Goal: Transaction & Acquisition: Purchase product/service

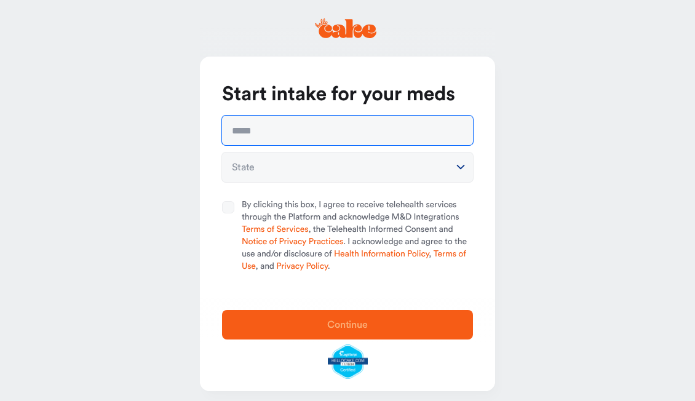
click at [317, 137] on input "text" at bounding box center [347, 131] width 251 height 30
type input "**********"
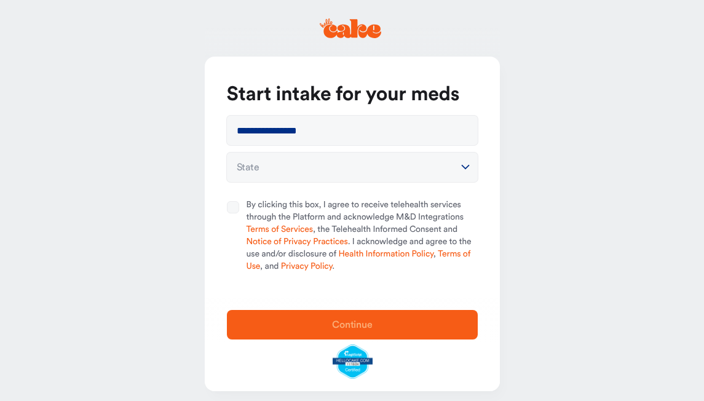
click at [318, 170] on html "**********" at bounding box center [352, 205] width 704 height 410
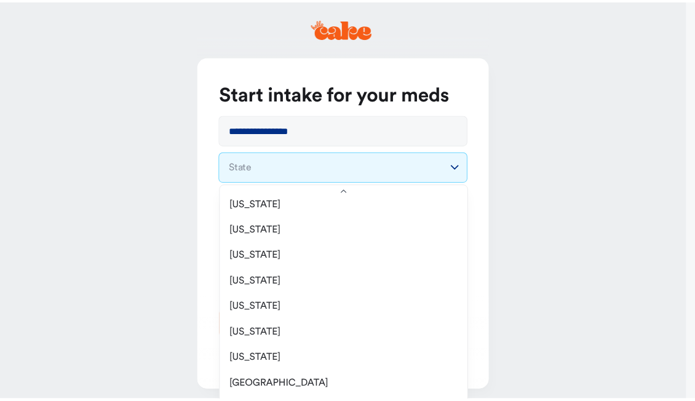
scroll to position [1174, 0]
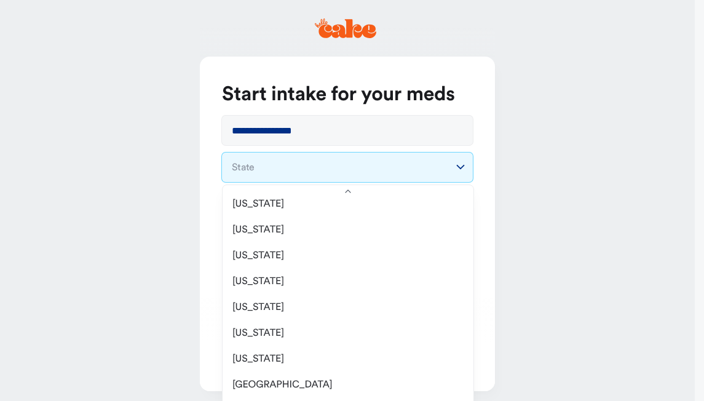
select select "**"
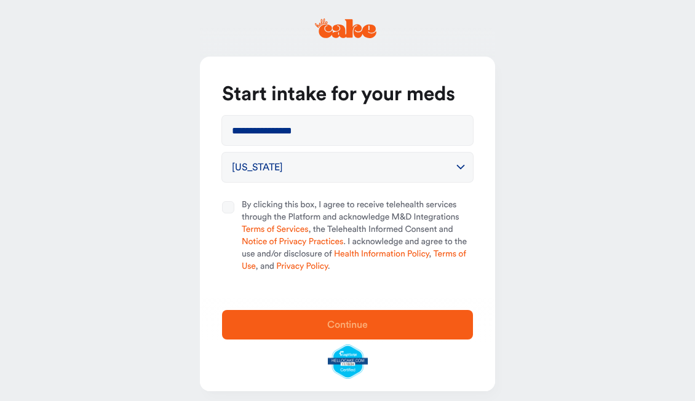
click at [226, 209] on button "By clicking this box, I agree to receive telehealth services through the Platfo…" at bounding box center [228, 207] width 12 height 12
click at [365, 329] on span "Continue" at bounding box center [347, 325] width 41 height 10
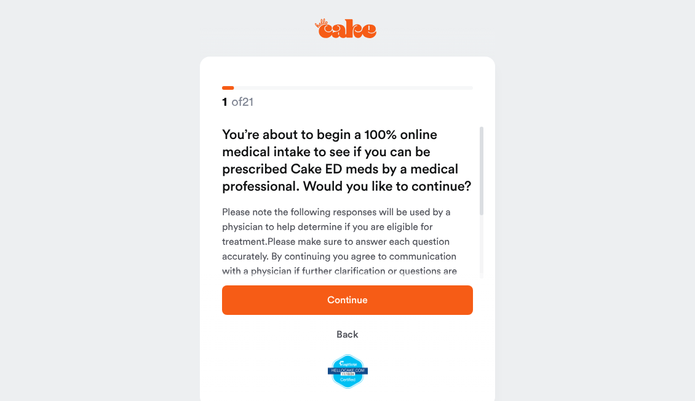
click at [357, 298] on span "Continue" at bounding box center [347, 300] width 41 height 10
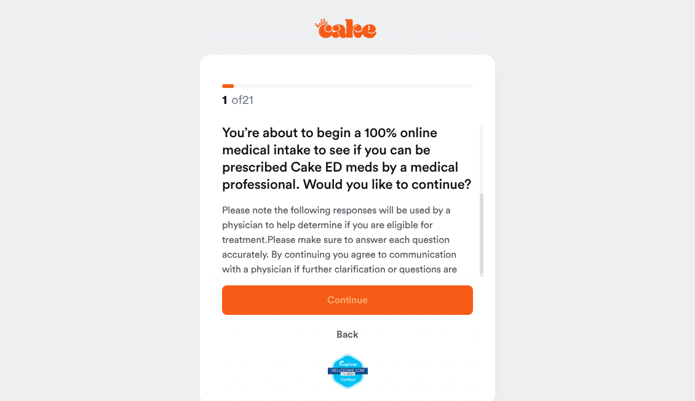
scroll to position [125, 0]
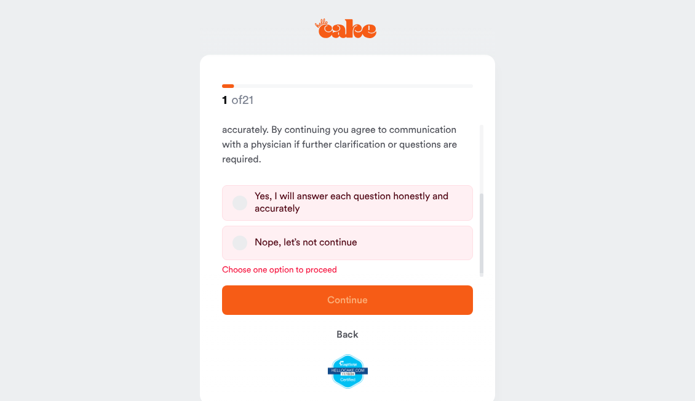
click at [241, 203] on button "Yes, I will answer each question honestly and accurately" at bounding box center [240, 203] width 15 height 15
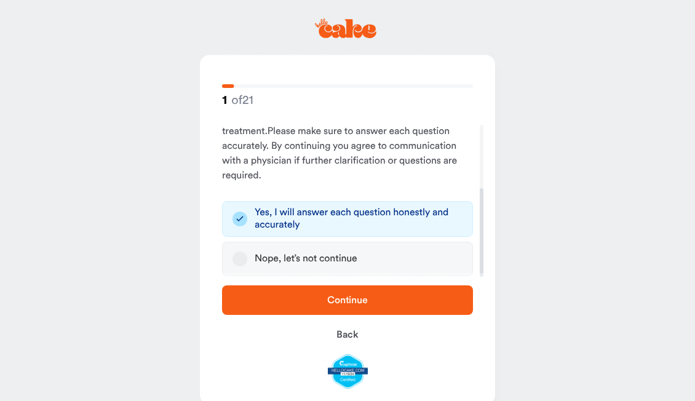
click at [358, 302] on span "Continue" at bounding box center [347, 300] width 41 height 10
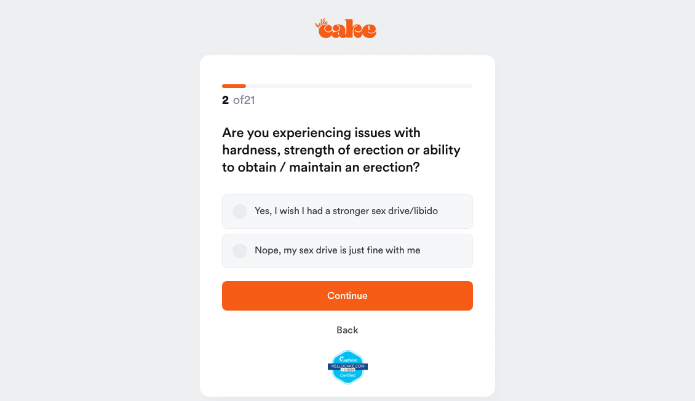
click at [239, 213] on button "Yes, I wish I had a stronger sex drive/libido" at bounding box center [240, 211] width 15 height 15
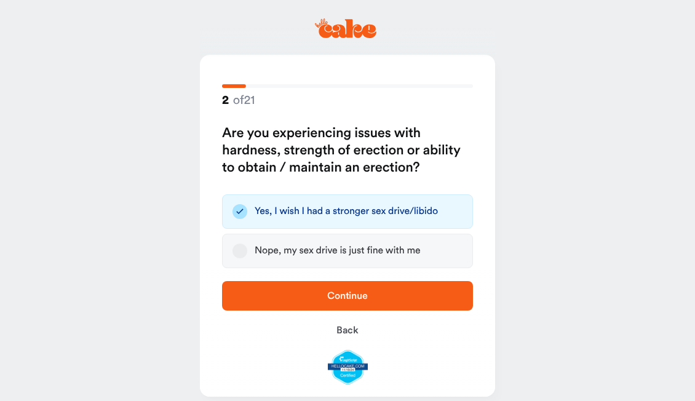
click at [347, 296] on span "Continue" at bounding box center [347, 296] width 41 height 10
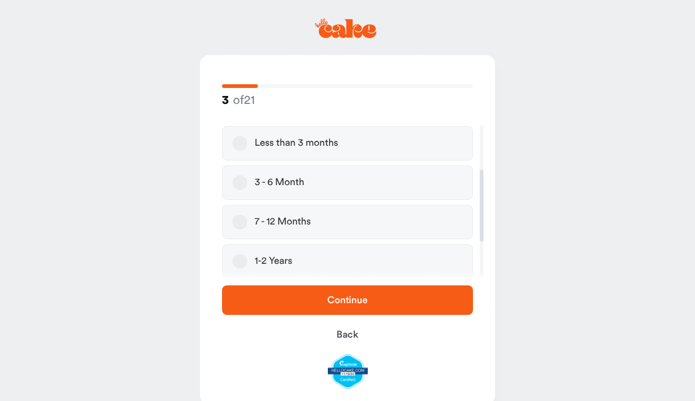
scroll to position [95, 0]
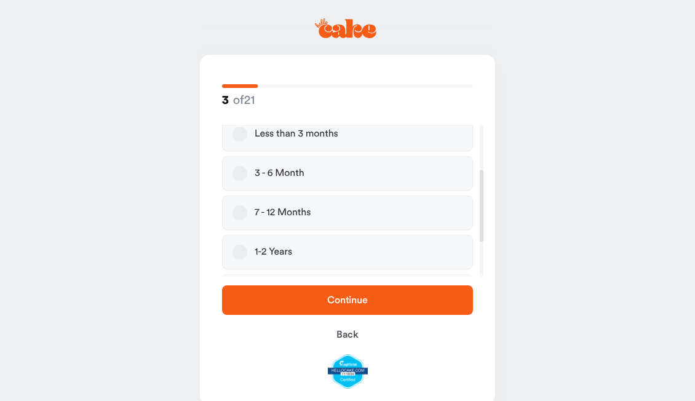
drag, startPoint x: 327, startPoint y: 249, endPoint x: 273, endPoint y: 242, distance: 55.2
click at [273, 242] on label "1-2 Years" at bounding box center [347, 252] width 251 height 34
click at [247, 245] on button "1-2 Years" at bounding box center [240, 252] width 15 height 15
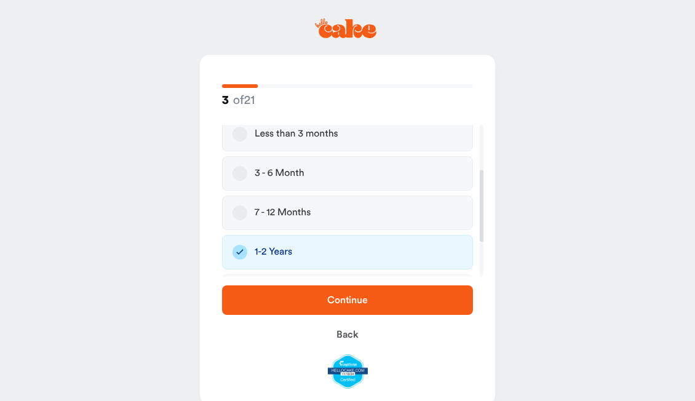
click at [364, 305] on span "Continue" at bounding box center [348, 300] width 212 height 15
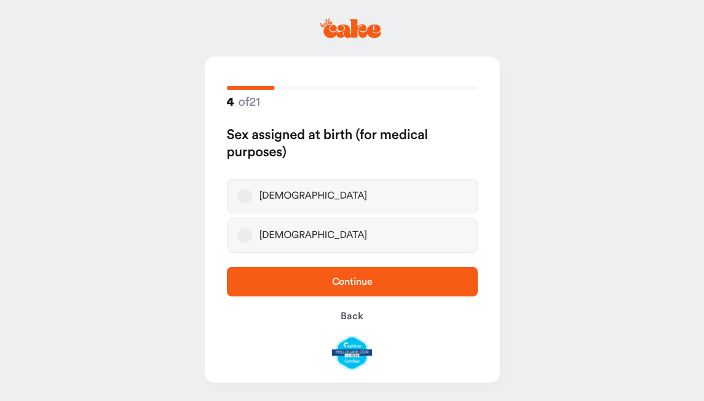
click at [255, 197] on label "[DEMOGRAPHIC_DATA]" at bounding box center [352, 196] width 251 height 34
click at [252, 197] on button "[DEMOGRAPHIC_DATA]" at bounding box center [244, 196] width 15 height 15
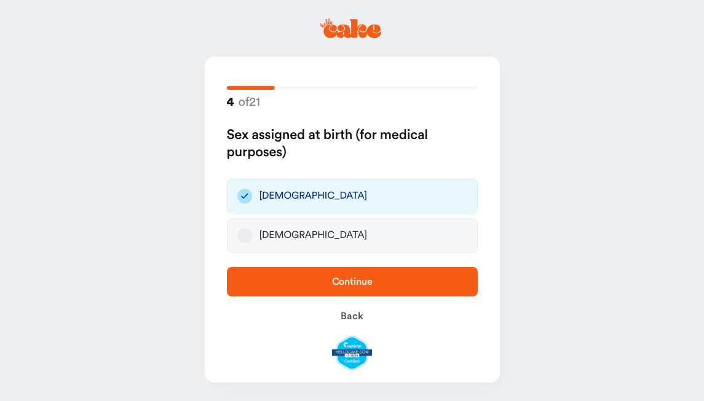
click at [346, 280] on span "Continue" at bounding box center [352, 282] width 41 height 10
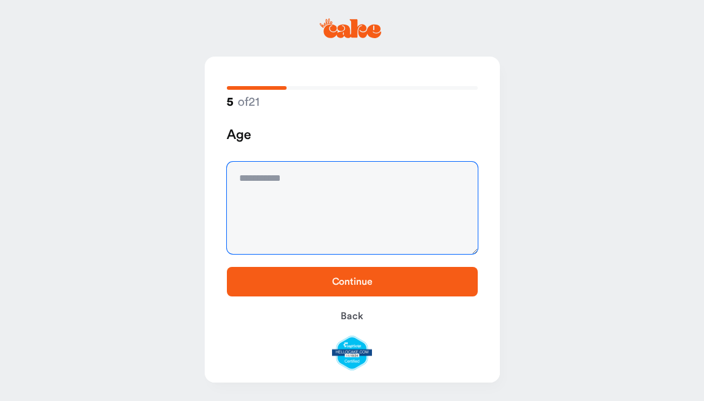
click at [340, 199] on textarea at bounding box center [352, 208] width 251 height 92
type textarea "**"
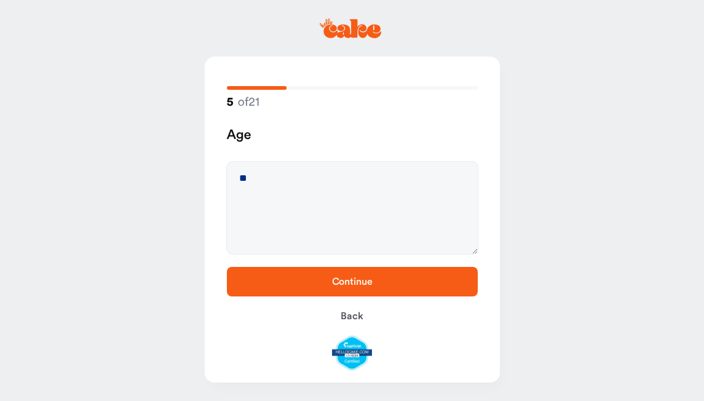
click at [372, 287] on span "Continue" at bounding box center [353, 281] width 212 height 15
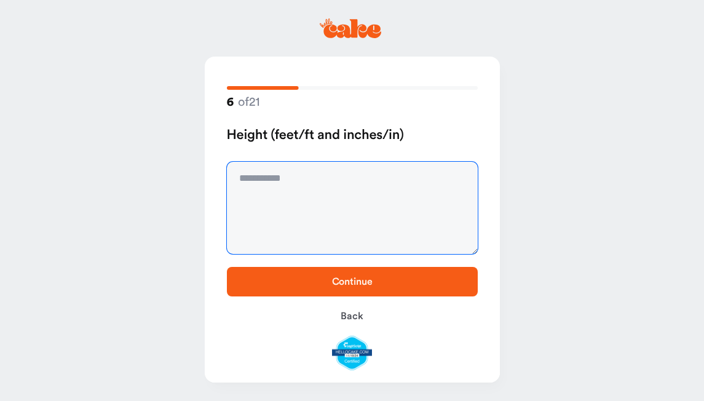
click at [313, 187] on textarea at bounding box center [352, 208] width 251 height 92
type textarea "****"
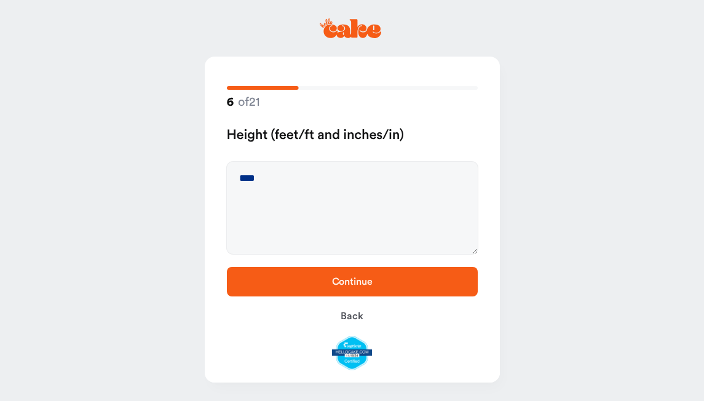
click at [328, 278] on span "Continue" at bounding box center [353, 281] width 212 height 15
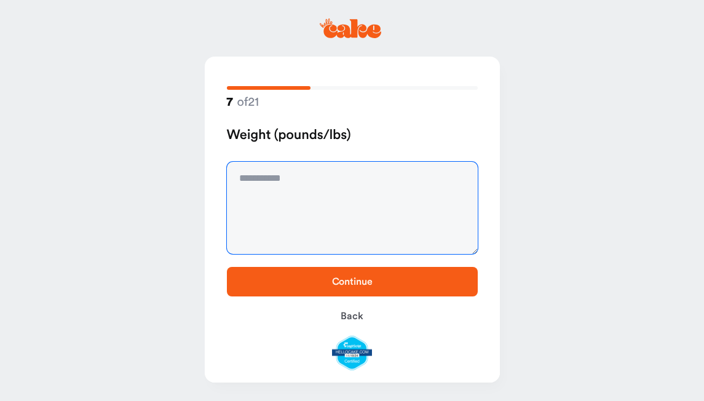
click at [304, 199] on textarea at bounding box center [352, 208] width 251 height 92
type textarea "***"
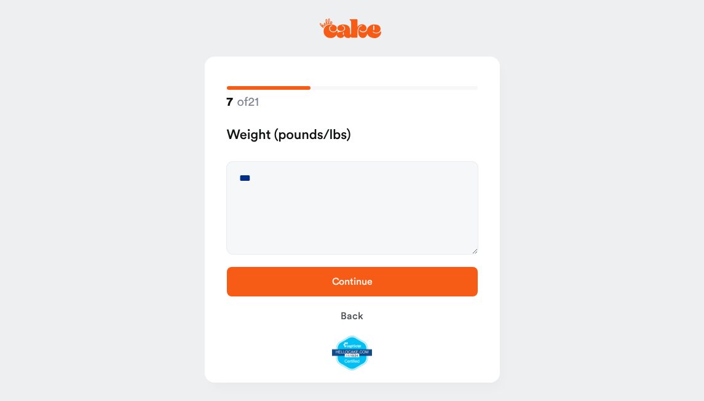
click at [332, 285] on span "Continue" at bounding box center [352, 282] width 41 height 10
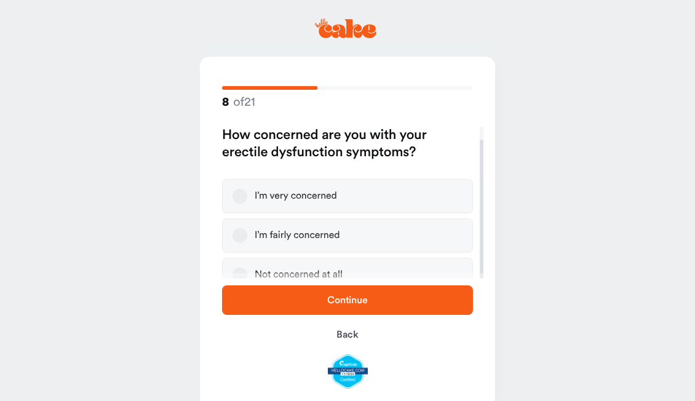
scroll to position [14, 0]
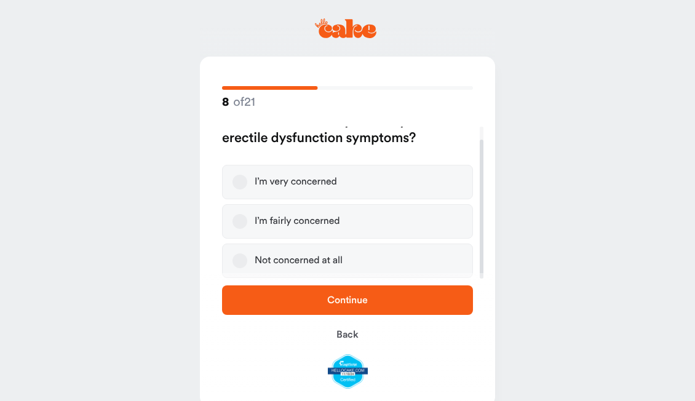
click at [238, 260] on button "Not concerned at all" at bounding box center [240, 260] width 15 height 15
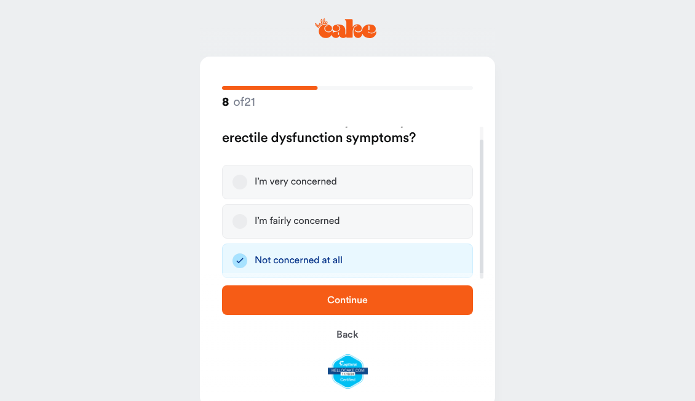
click at [335, 300] on span "Continue" at bounding box center [347, 300] width 41 height 10
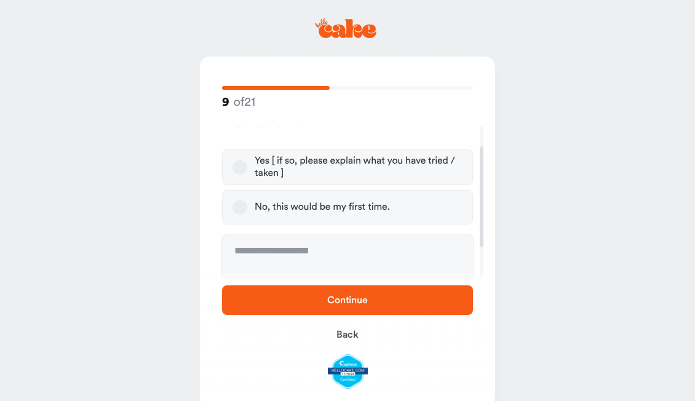
scroll to position [28, 0]
click at [234, 166] on button "Yes [ if so, please explain what you have tried / taken ]" at bounding box center [240, 168] width 15 height 15
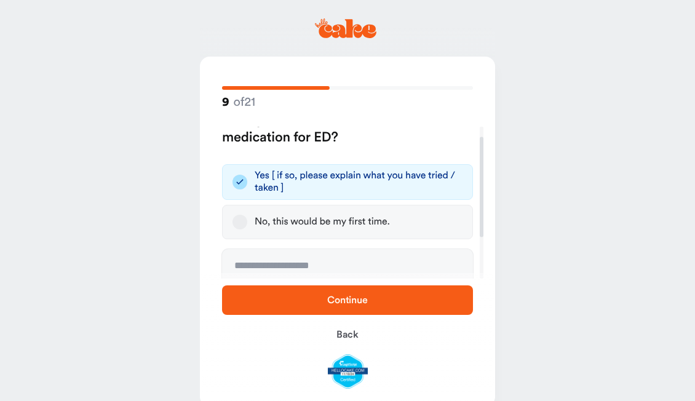
scroll to position [15, 0]
click at [278, 267] on textarea at bounding box center [347, 295] width 251 height 92
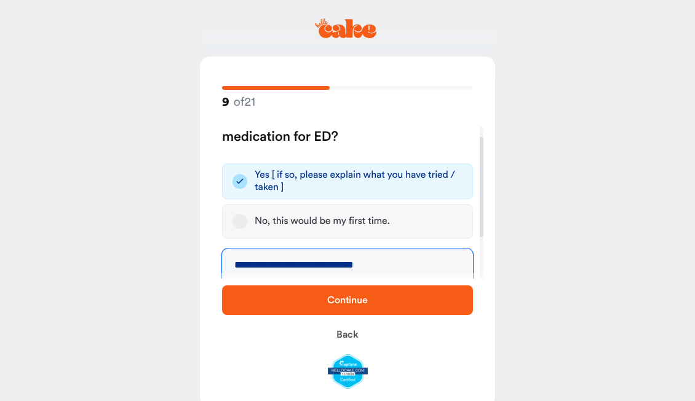
type textarea "**********"
click at [314, 301] on span "Continue" at bounding box center [348, 300] width 212 height 15
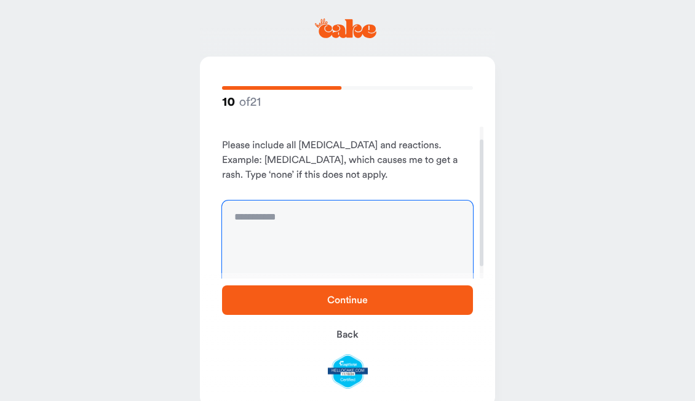
click at [287, 220] on textarea at bounding box center [347, 247] width 251 height 92
type textarea "****"
click at [334, 299] on span "Continue" at bounding box center [347, 300] width 41 height 10
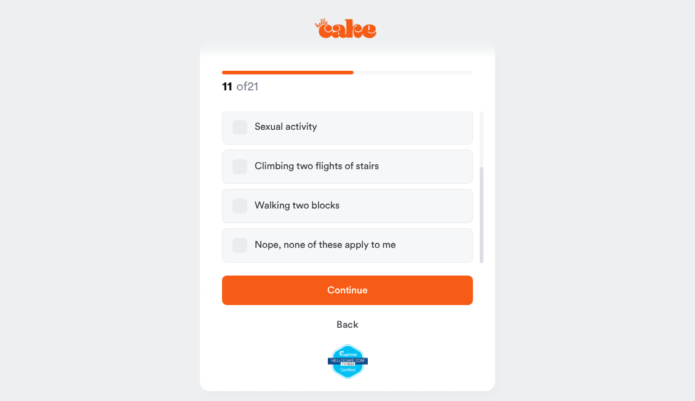
click at [242, 247] on button "Nope, none of these apply to me" at bounding box center [240, 245] width 15 height 15
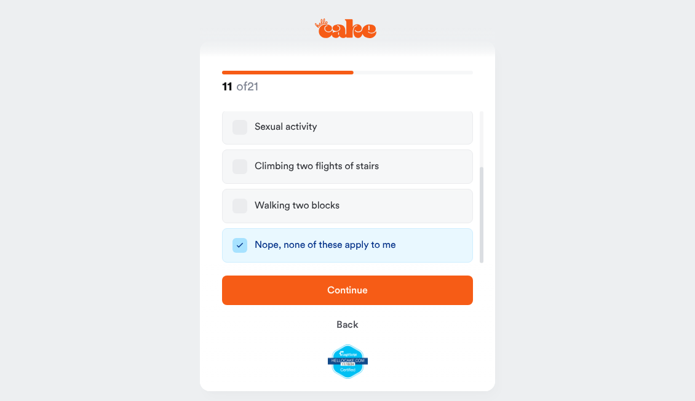
click at [350, 297] on span "Continue" at bounding box center [348, 290] width 212 height 15
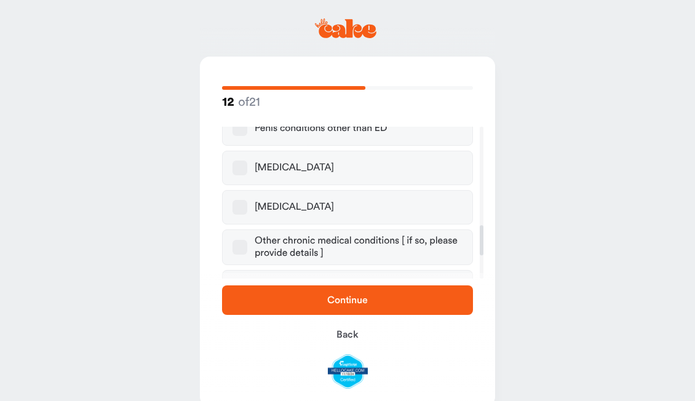
scroll to position [611, 0]
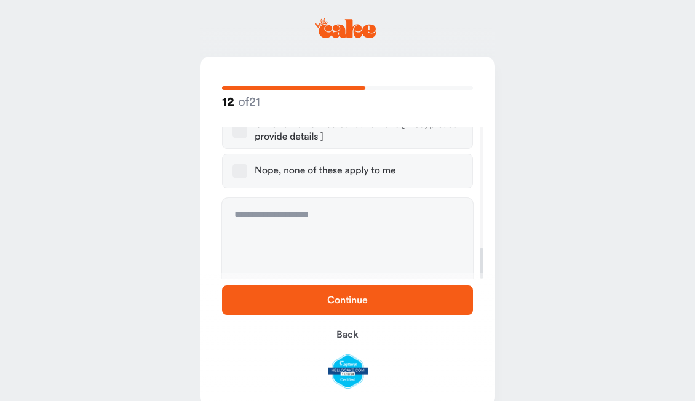
click at [244, 164] on button "Nope, none of these apply to me" at bounding box center [240, 171] width 15 height 15
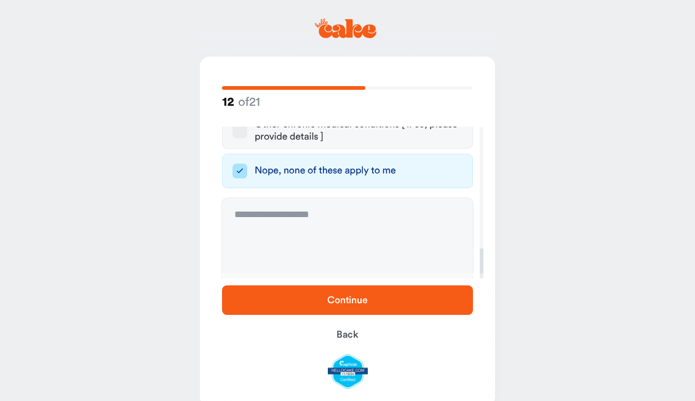
click at [360, 300] on span "Continue" at bounding box center [347, 300] width 41 height 10
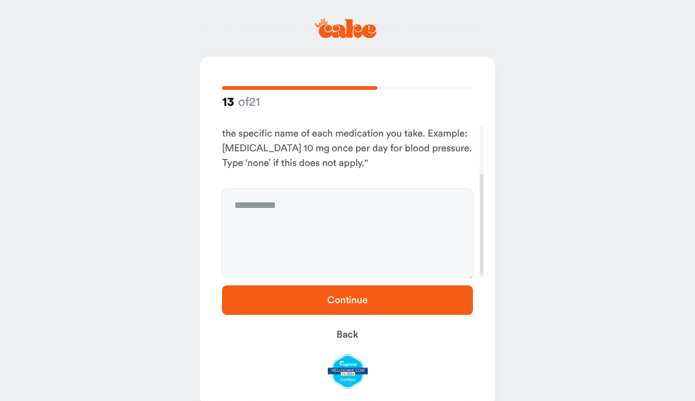
scroll to position [74, 0]
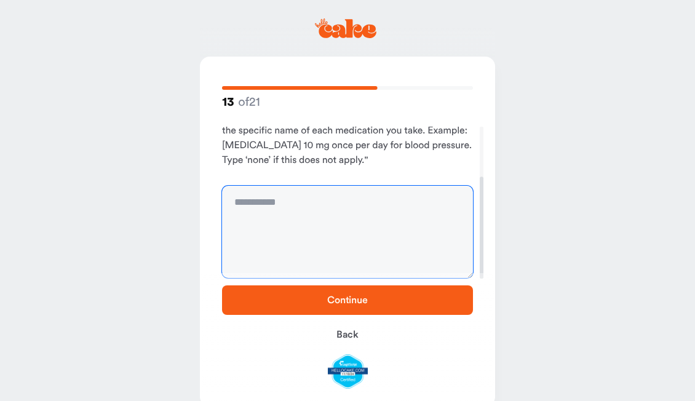
click at [349, 217] on textarea at bounding box center [347, 232] width 251 height 92
type textarea "****"
click at [342, 292] on button "Continue" at bounding box center [347, 300] width 251 height 30
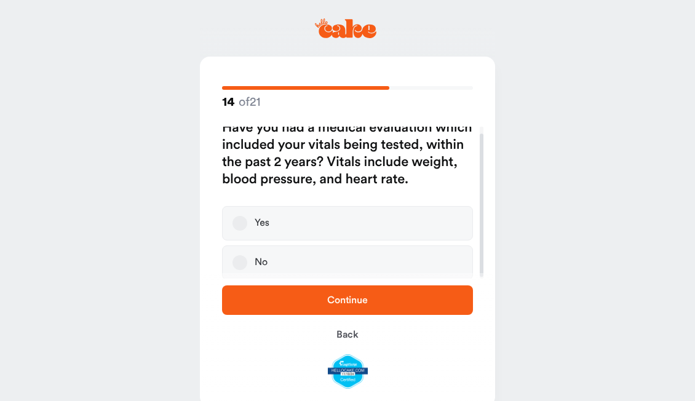
scroll to position [9, 0]
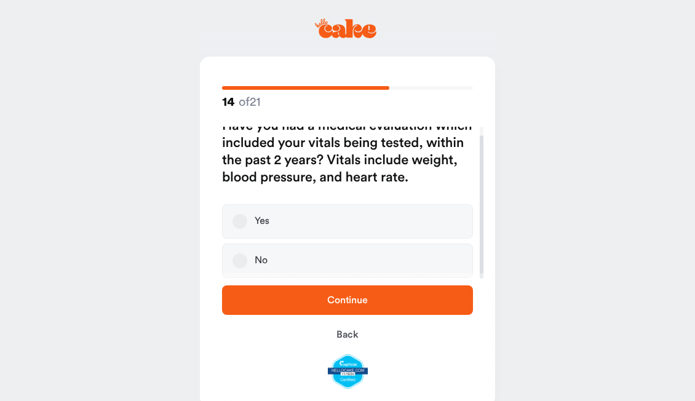
click at [245, 223] on button "Yes" at bounding box center [240, 221] width 15 height 15
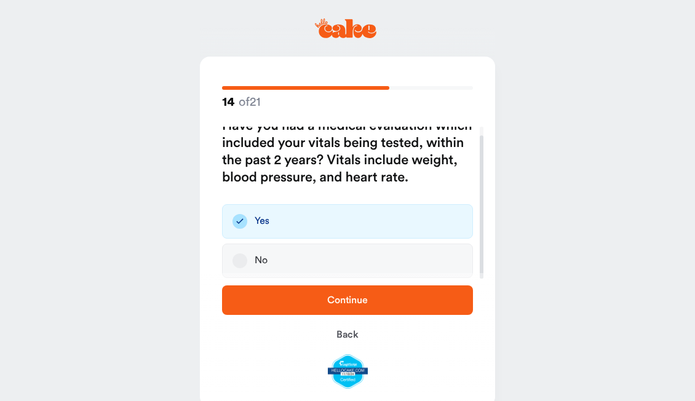
click at [353, 305] on span "Continue" at bounding box center [348, 300] width 212 height 15
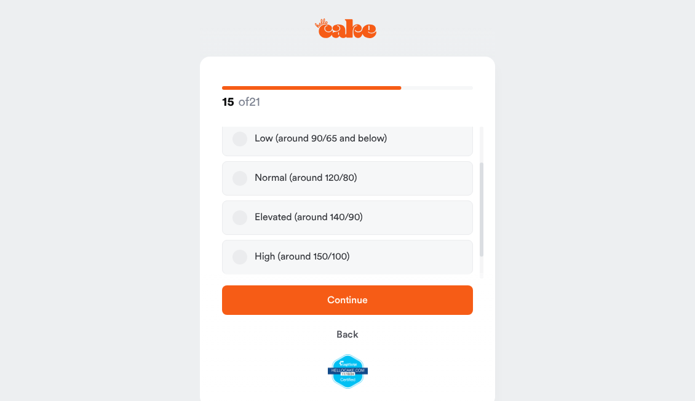
scroll to position [59, 0]
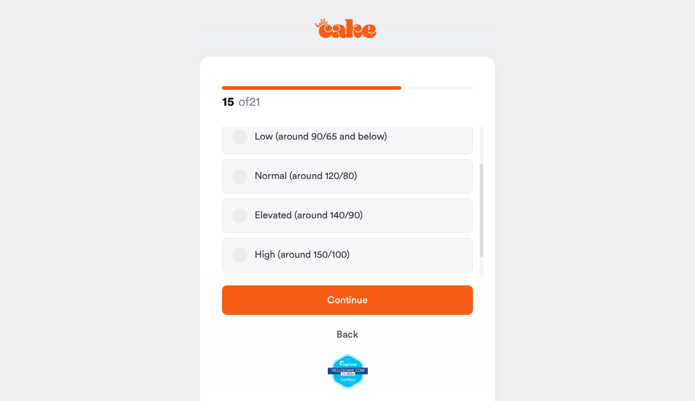
click at [408, 174] on label "Normal (around 120/80)" at bounding box center [347, 176] width 251 height 34
click at [247, 174] on button "Normal (around 120/80)" at bounding box center [240, 176] width 15 height 15
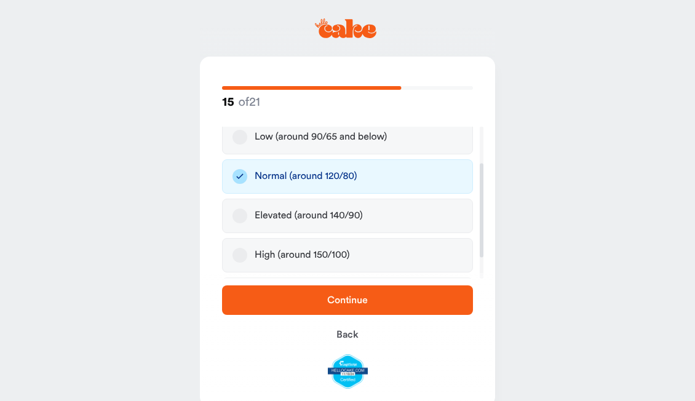
click at [366, 292] on button "Continue" at bounding box center [347, 300] width 251 height 30
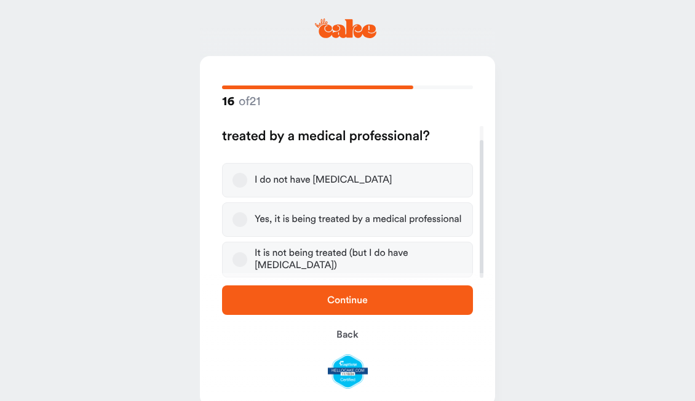
scroll to position [2, 0]
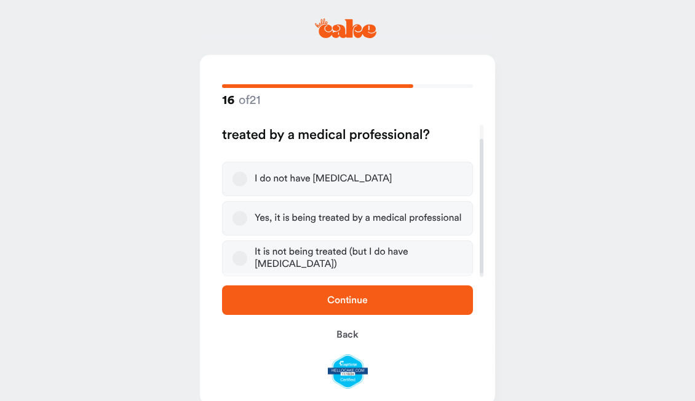
click at [250, 178] on label "I do not have [MEDICAL_DATA]" at bounding box center [347, 179] width 251 height 34
click at [247, 178] on button "I do not have [MEDICAL_DATA]" at bounding box center [240, 179] width 15 height 15
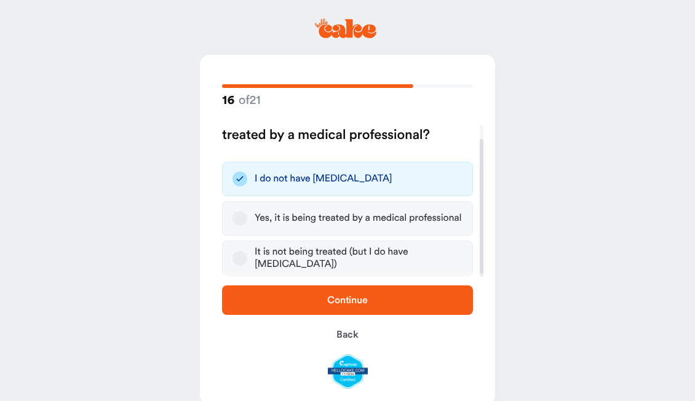
click at [375, 297] on span "Continue" at bounding box center [348, 300] width 212 height 15
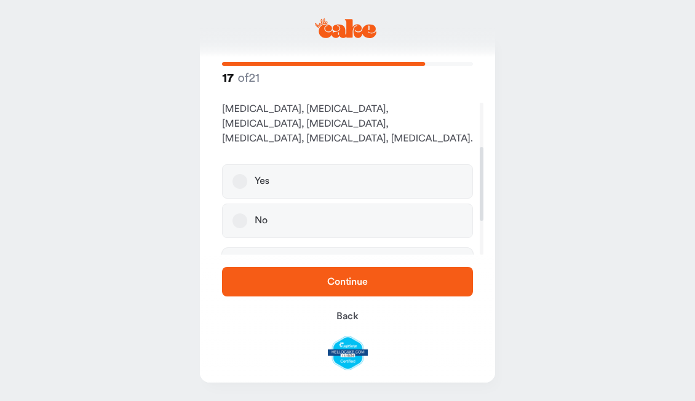
scroll to position [91, 0]
click at [238, 212] on button "No" at bounding box center [240, 219] width 15 height 15
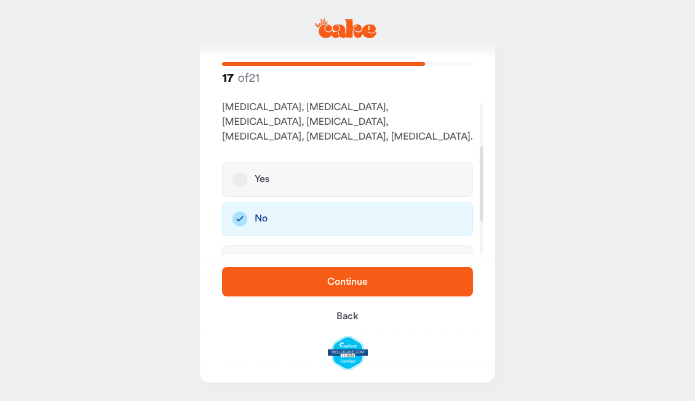
click at [374, 280] on span "Continue" at bounding box center [348, 281] width 212 height 15
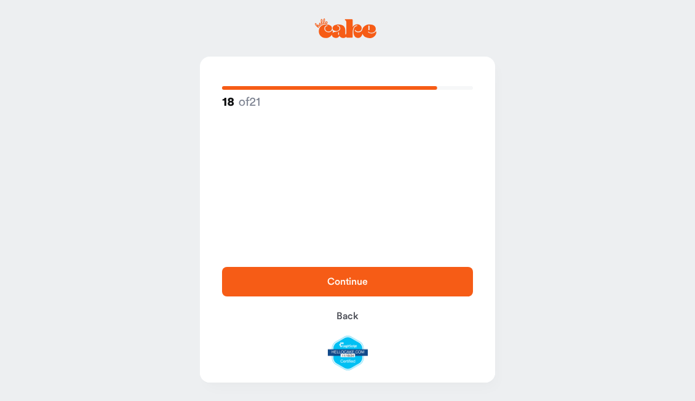
scroll to position [0, 0]
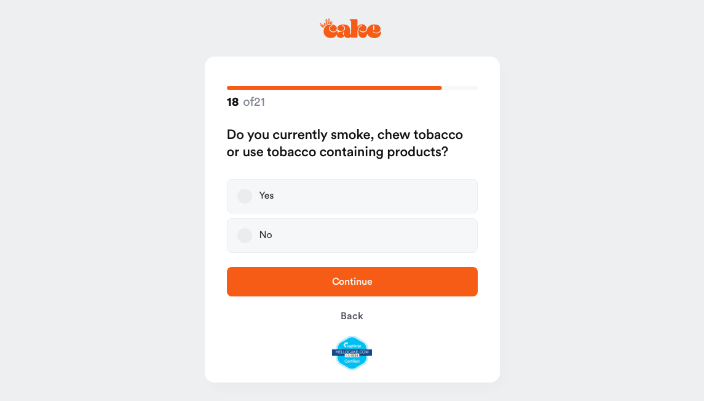
click at [274, 229] on label "No" at bounding box center [352, 235] width 251 height 34
click at [252, 229] on button "No" at bounding box center [244, 235] width 15 height 15
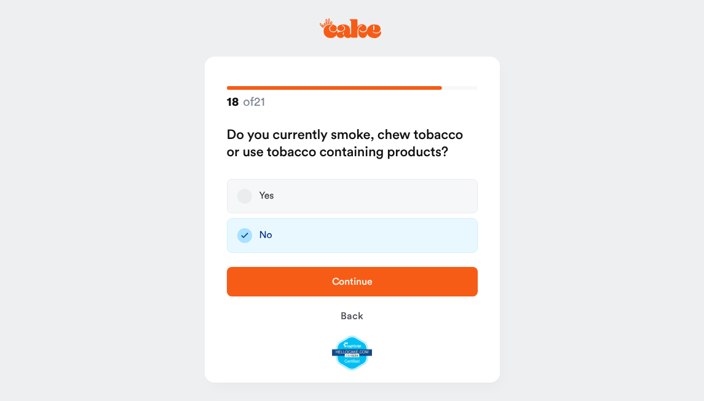
click at [370, 282] on span "Continue" at bounding box center [352, 282] width 41 height 10
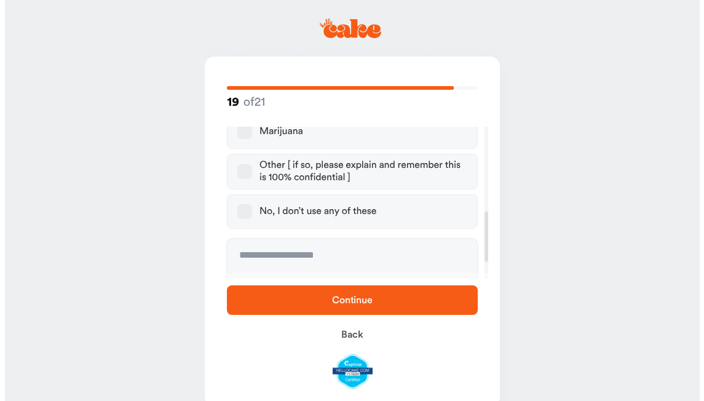
scroll to position [256, 0]
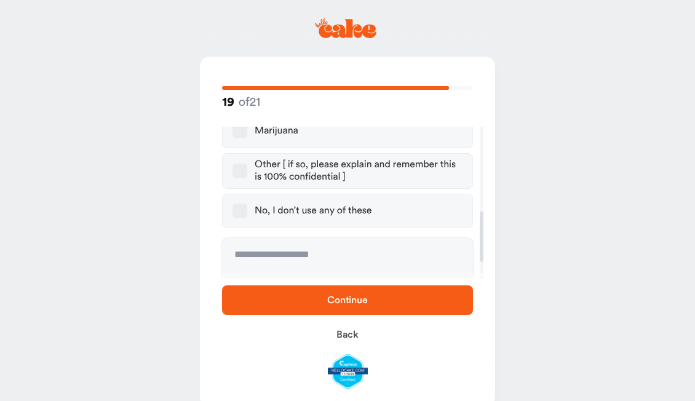
click at [311, 220] on label "No, I don’t use any of these" at bounding box center [347, 211] width 251 height 34
click at [247, 218] on button "No, I don’t use any of these" at bounding box center [240, 211] width 15 height 15
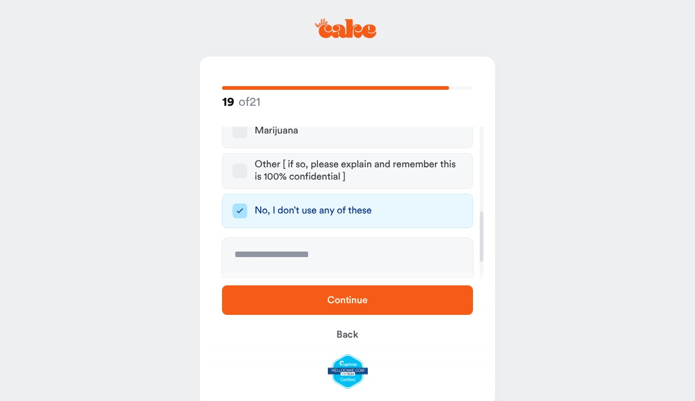
click at [356, 306] on span "Continue" at bounding box center [348, 300] width 212 height 15
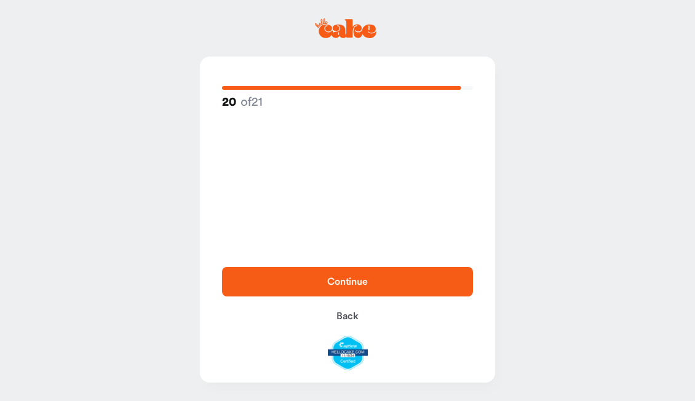
scroll to position [0, 0]
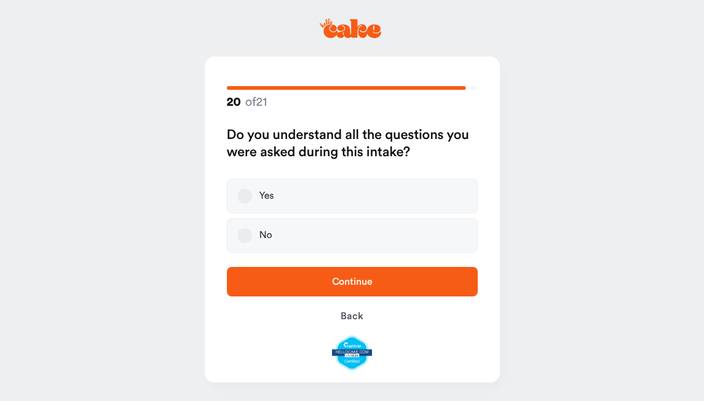
click at [242, 190] on button "Yes" at bounding box center [244, 196] width 15 height 15
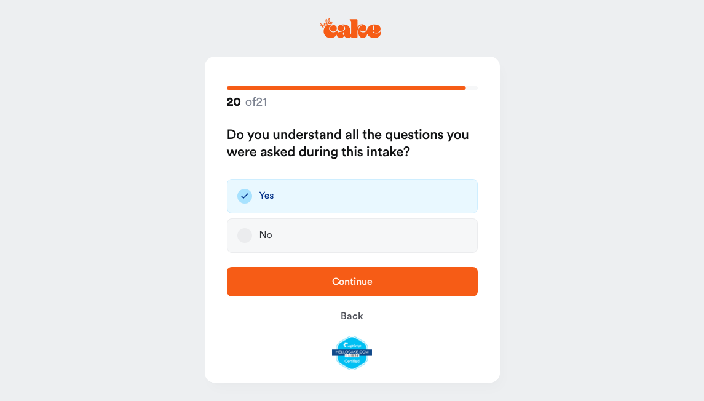
click at [366, 284] on span "Continue" at bounding box center [352, 282] width 41 height 10
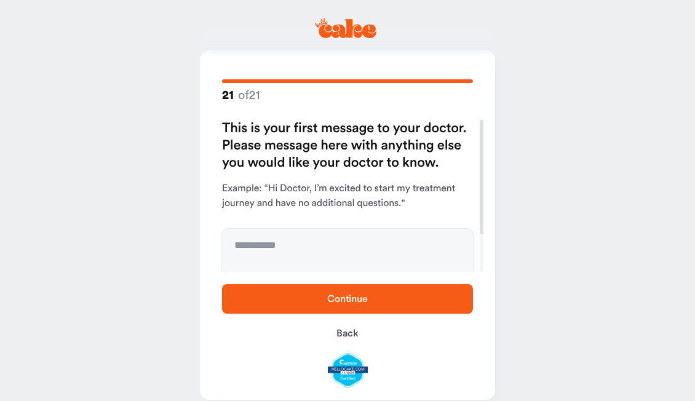
scroll to position [7, 0]
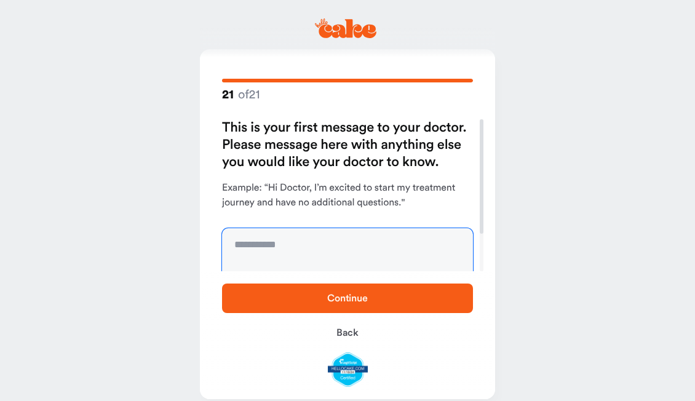
click at [293, 240] on textarea at bounding box center [347, 274] width 251 height 92
click at [293, 245] on textarea "**********" at bounding box center [347, 274] width 251 height 92
click at [416, 246] on textarea "**********" at bounding box center [347, 274] width 251 height 92
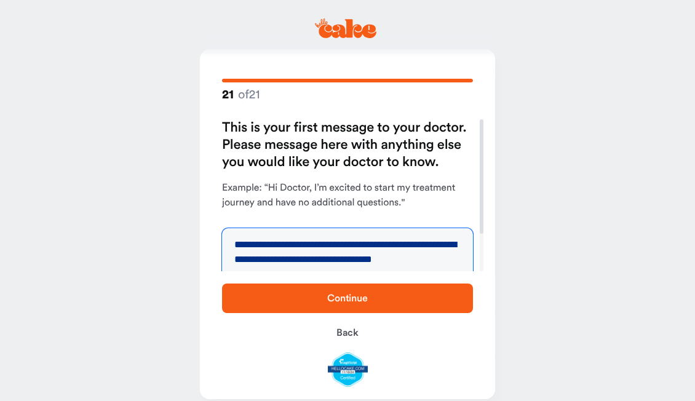
click at [448, 258] on textarea "**********" at bounding box center [347, 274] width 251 height 92
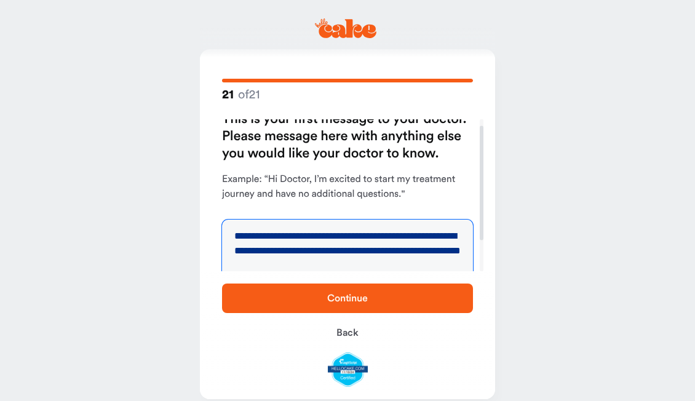
type textarea "**********"
click at [531, 264] on main "**********" at bounding box center [347, 205] width 695 height 425
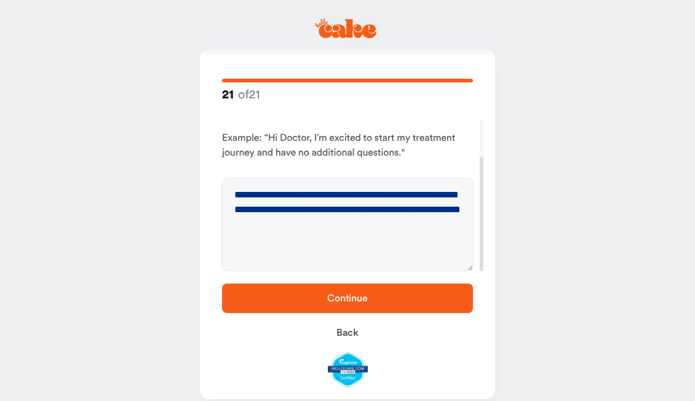
click at [365, 295] on span "Continue" at bounding box center [347, 298] width 41 height 10
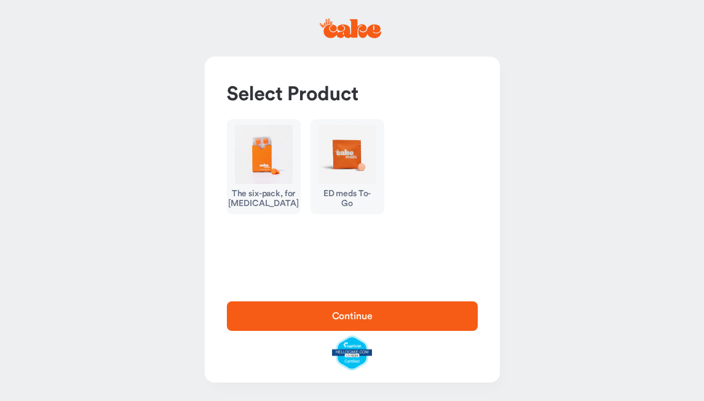
click at [256, 186] on button "The six-pack, for [MEDICAL_DATA]" at bounding box center [264, 166] width 74 height 95
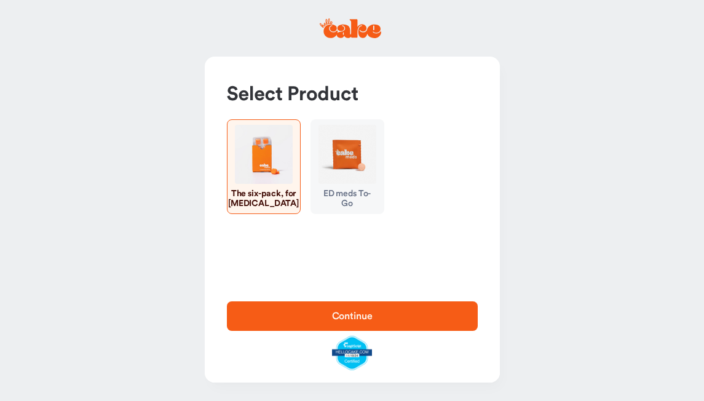
click at [356, 318] on span "Continue" at bounding box center [352, 316] width 41 height 10
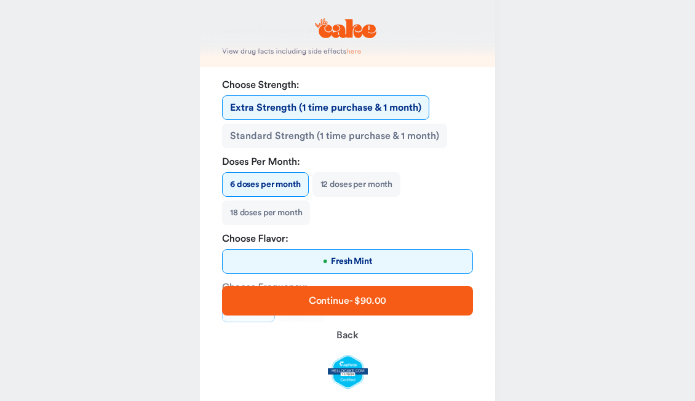
scroll to position [188, 0]
click at [301, 213] on button "18 doses per month" at bounding box center [266, 213] width 88 height 25
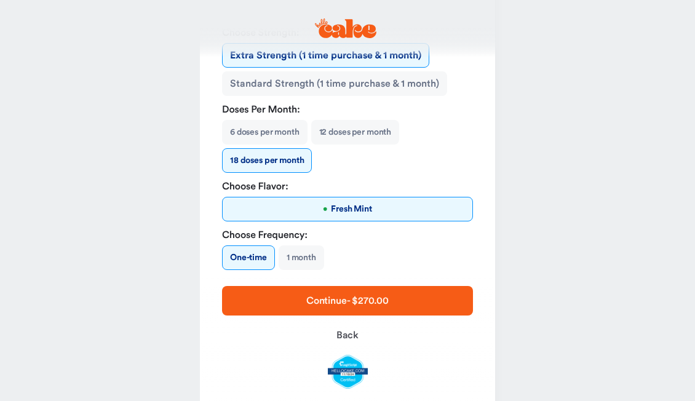
scroll to position [280, 0]
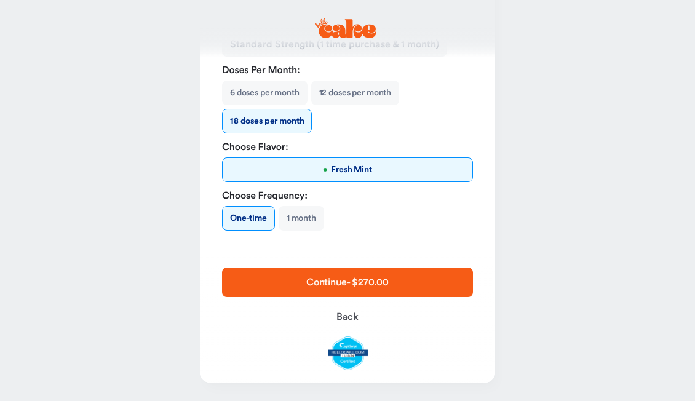
click at [347, 282] on span "Continue - $270.00" at bounding box center [347, 282] width 82 height 10
